Goal: Transaction & Acquisition: Purchase product/service

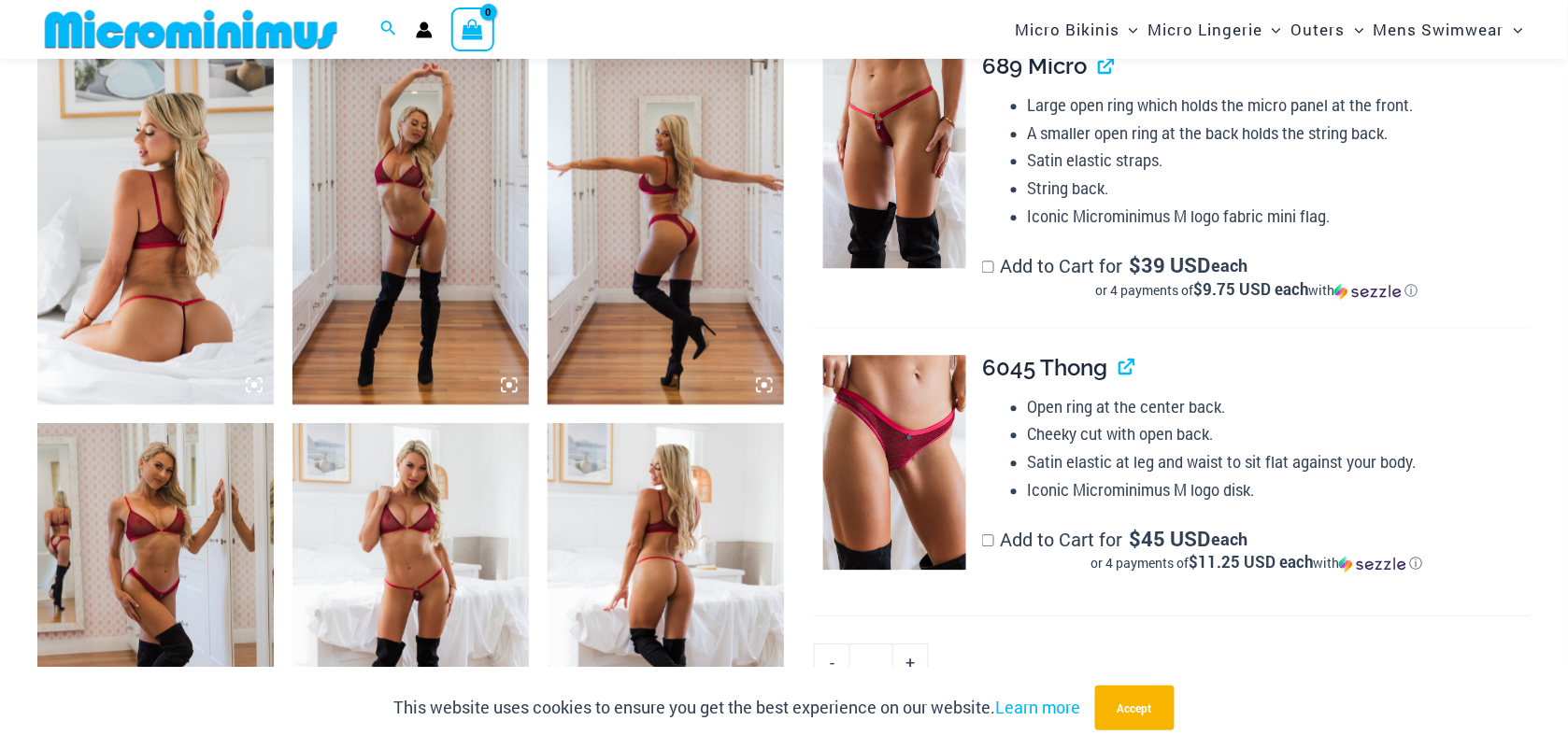
scroll to position [1009, 0]
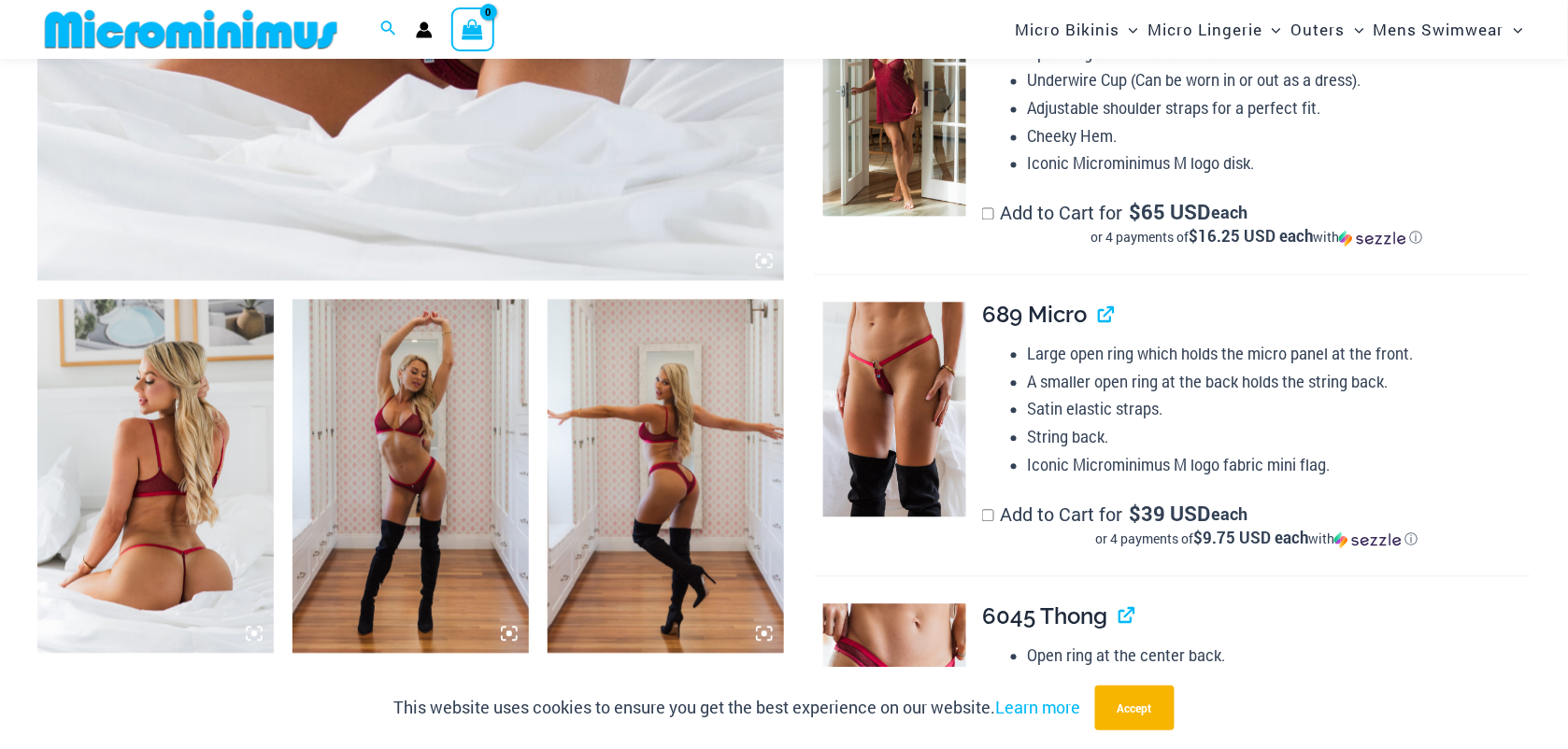
click at [688, 455] on img at bounding box center [666, 476] width 237 height 354
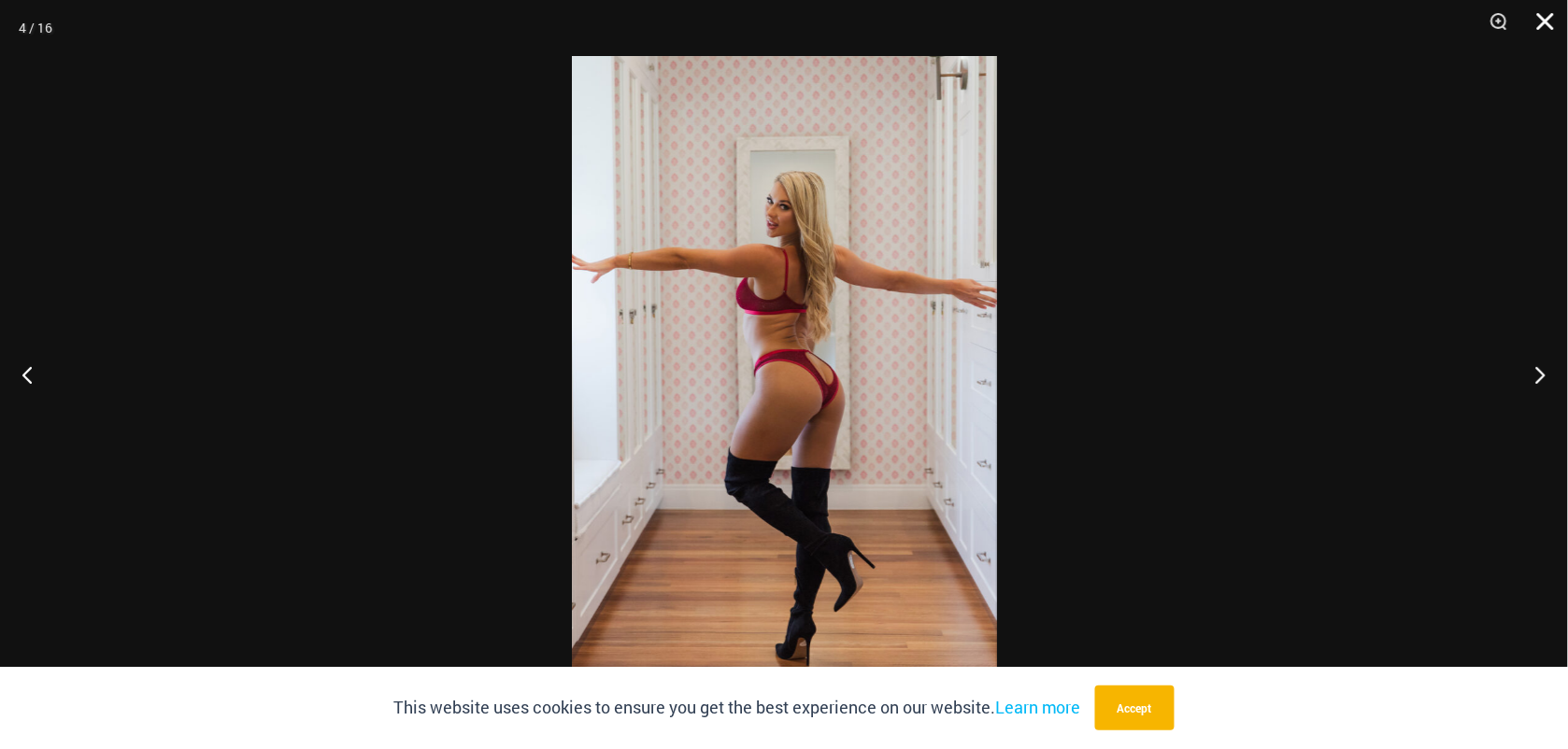
click at [1540, 19] on button "Close" at bounding box center [1540, 28] width 47 height 56
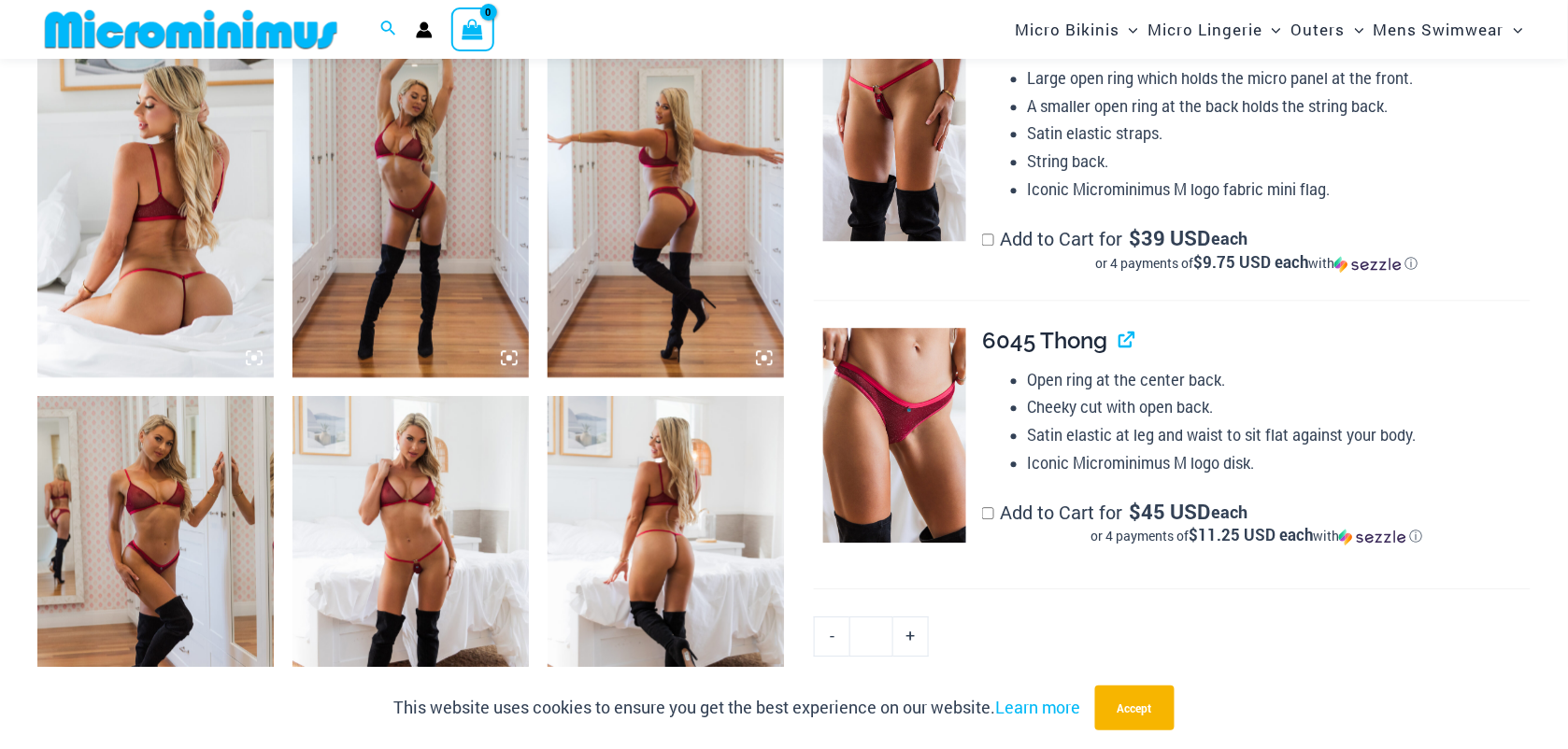
scroll to position [1287, 0]
click at [895, 395] on img at bounding box center [895, 434] width 143 height 215
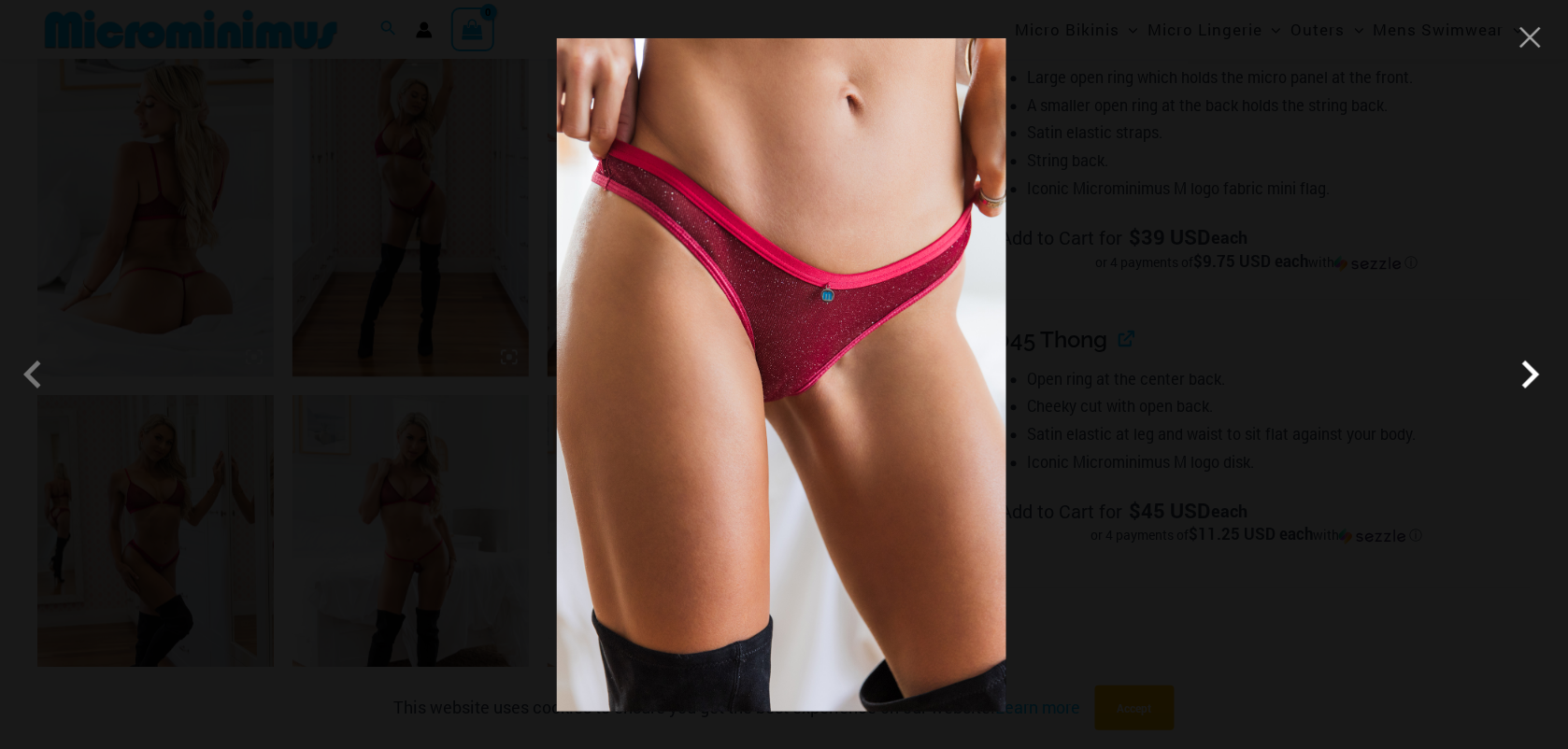
click at [1533, 372] on span at bounding box center [1531, 375] width 57 height 56
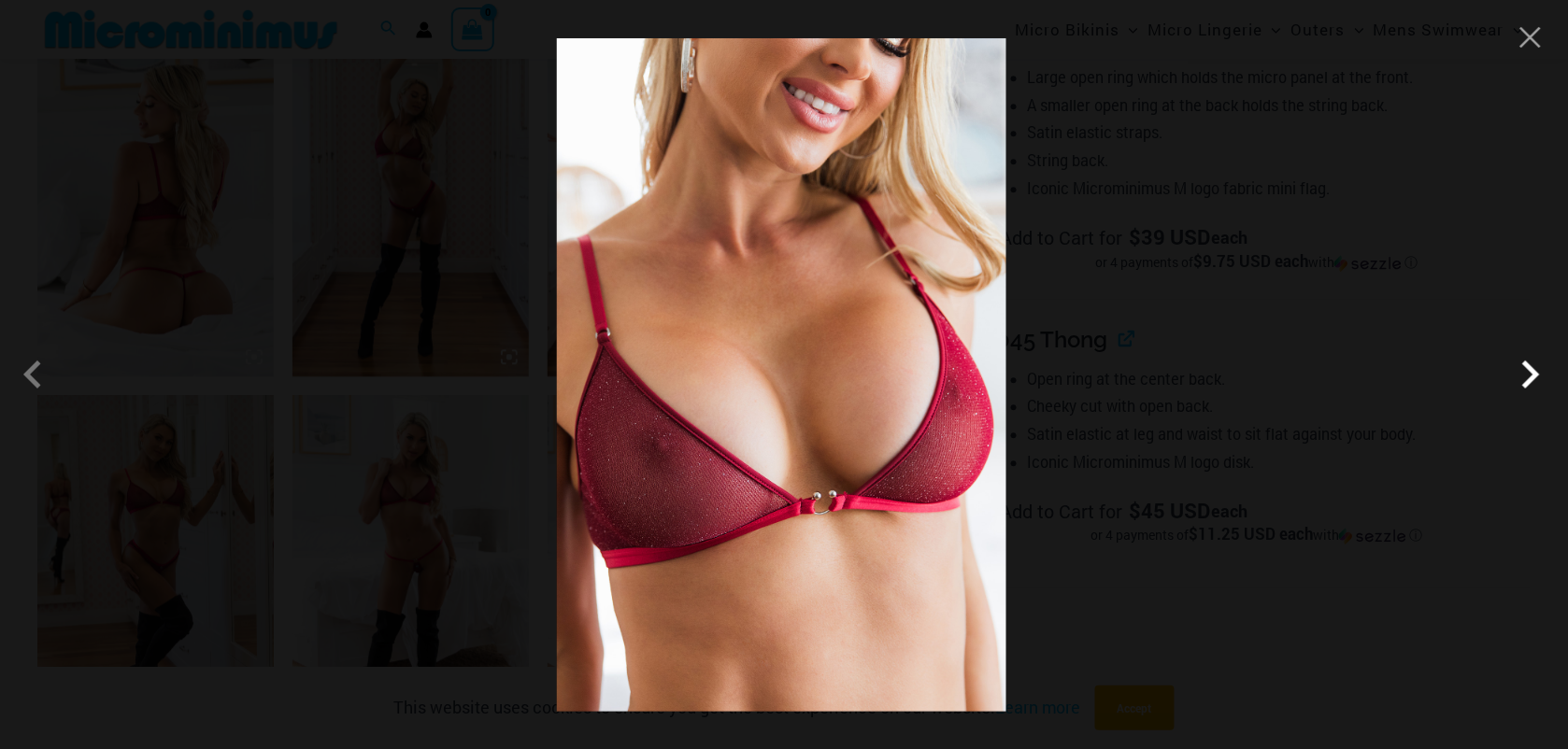
click at [1533, 372] on span at bounding box center [1531, 375] width 57 height 56
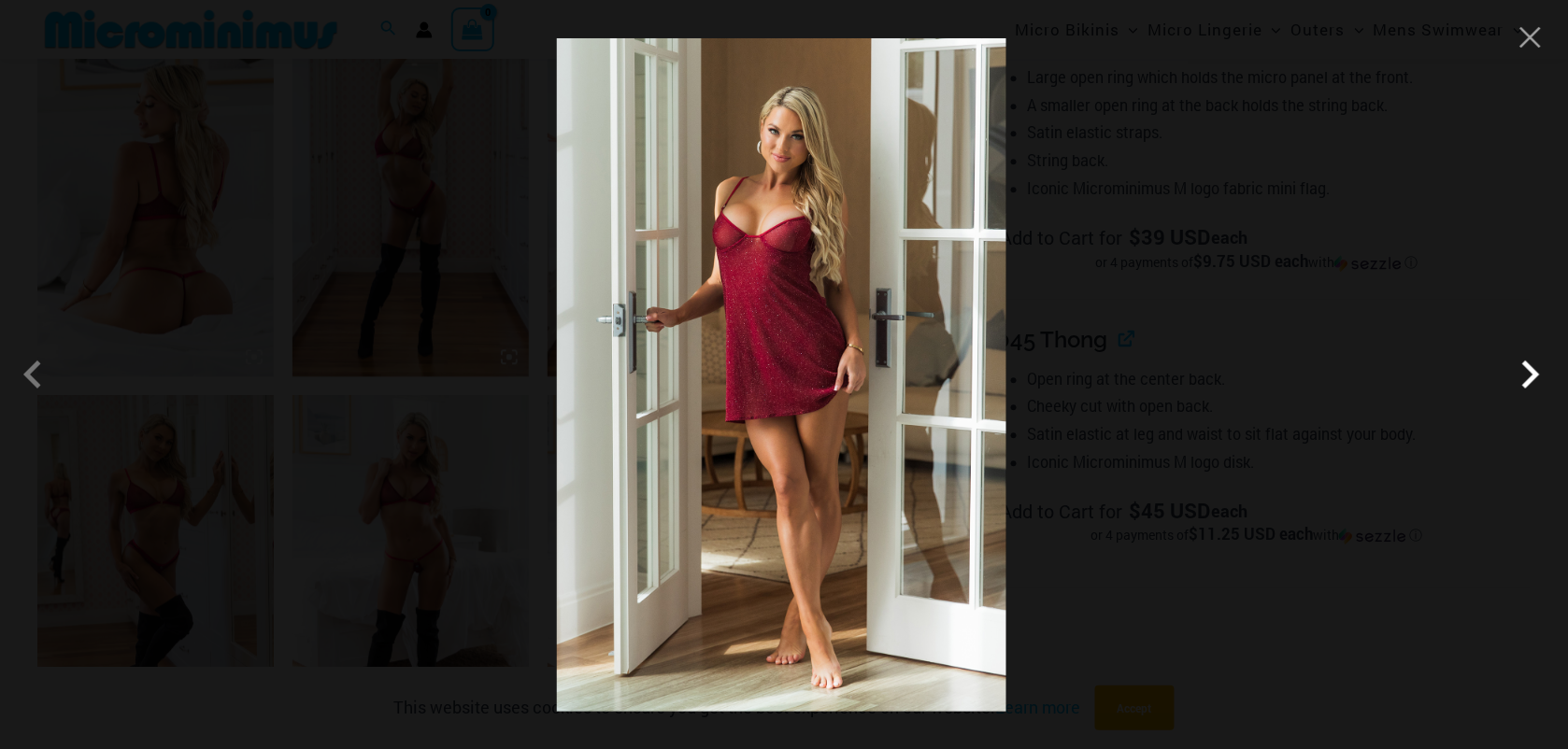
click at [1533, 372] on span at bounding box center [1531, 375] width 57 height 56
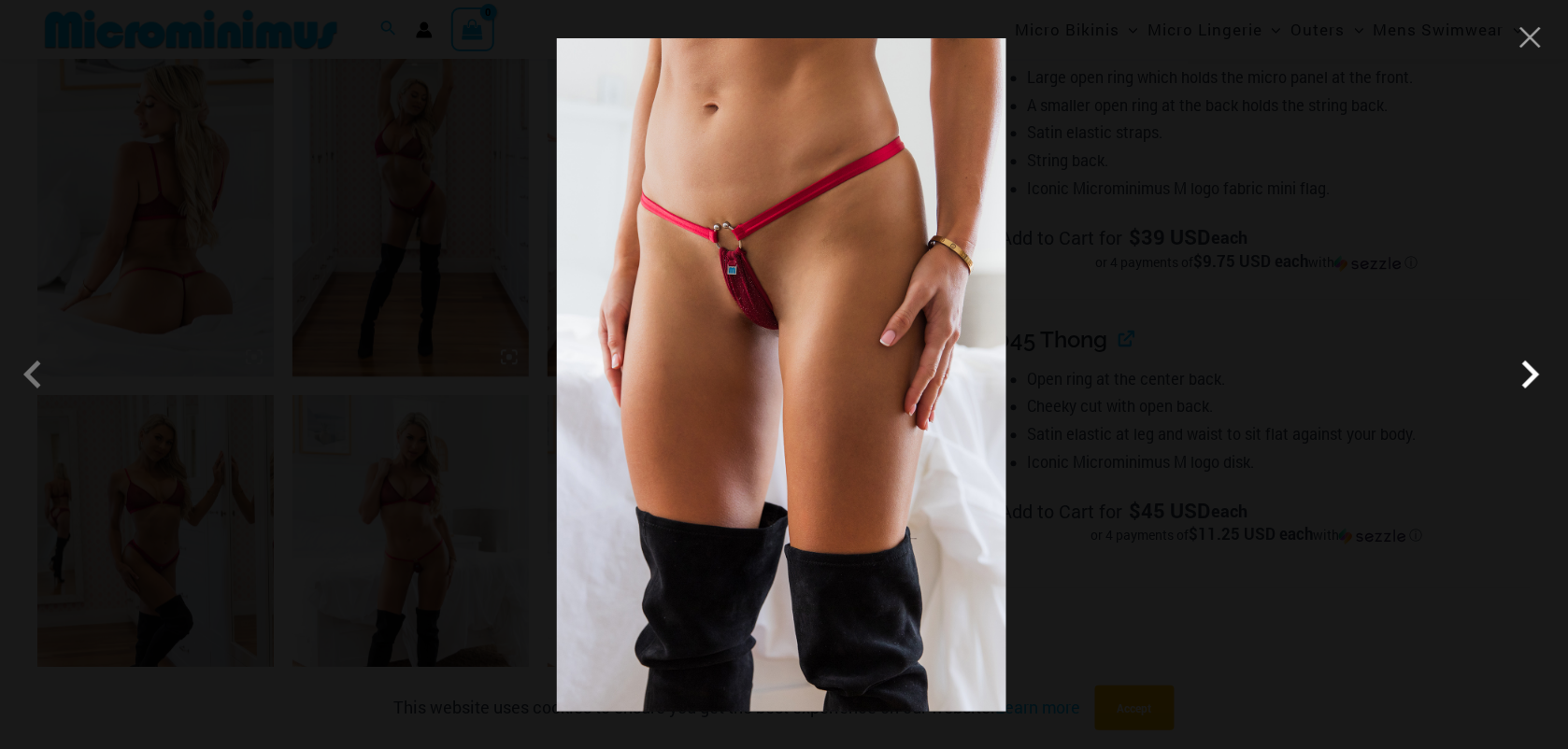
click at [1533, 372] on span at bounding box center [1531, 375] width 57 height 56
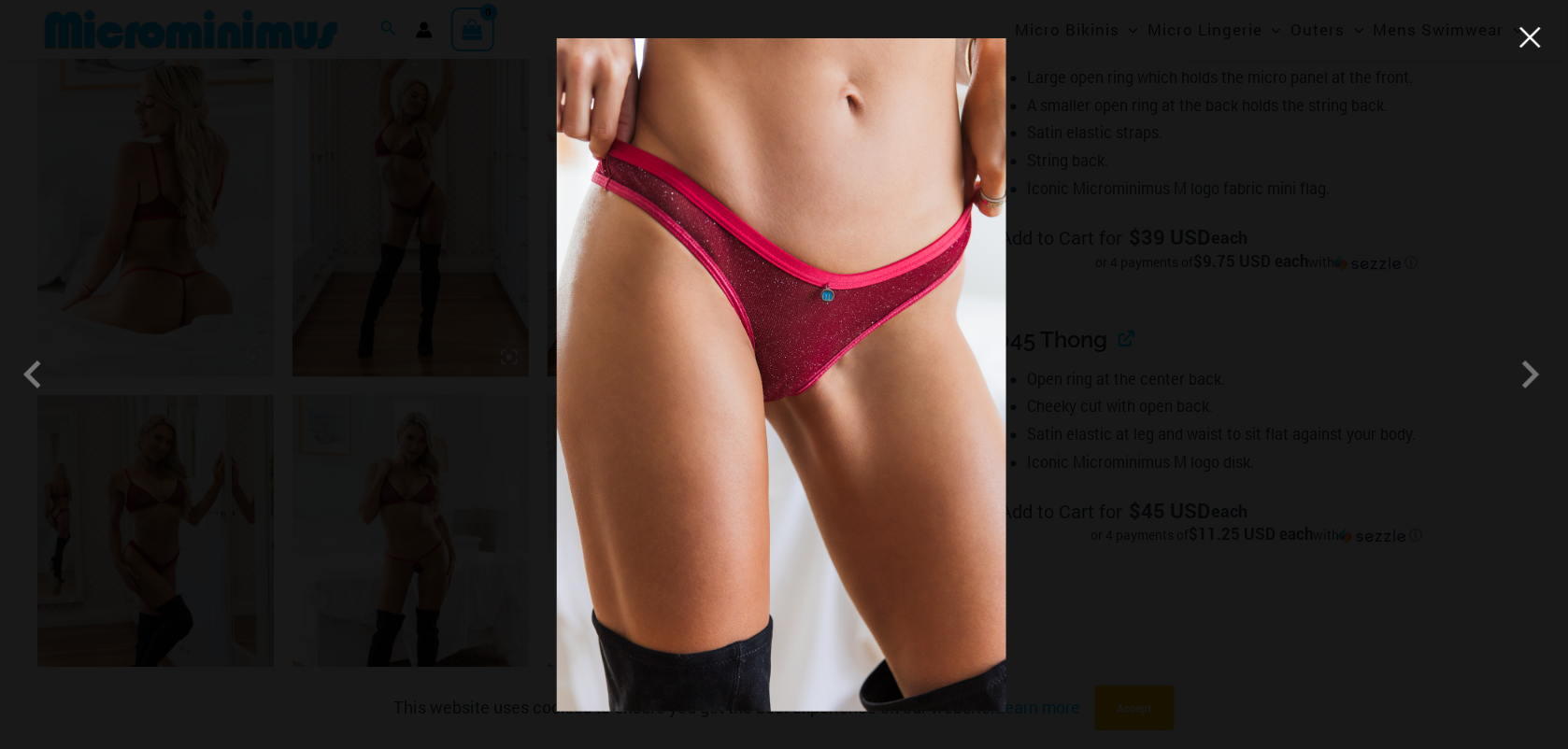
click at [1535, 40] on button "Close" at bounding box center [1531, 37] width 28 height 28
